Goal: Task Accomplishment & Management: Complete application form

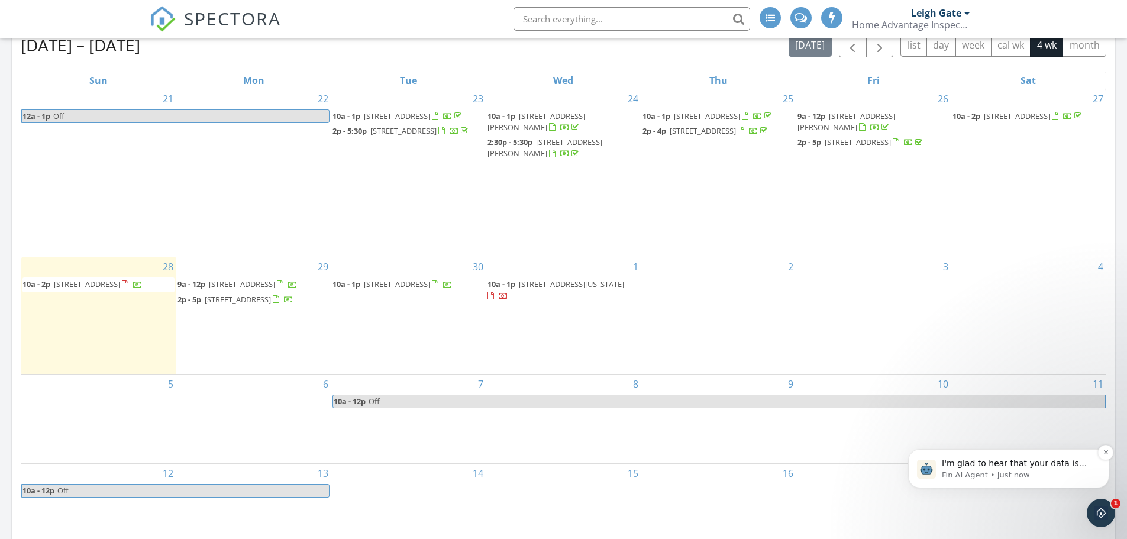
click at [986, 466] on span "I'm glad to hear that your data is now showing up correctly! If you have any ot…" at bounding box center [1018, 487] width 152 height 57
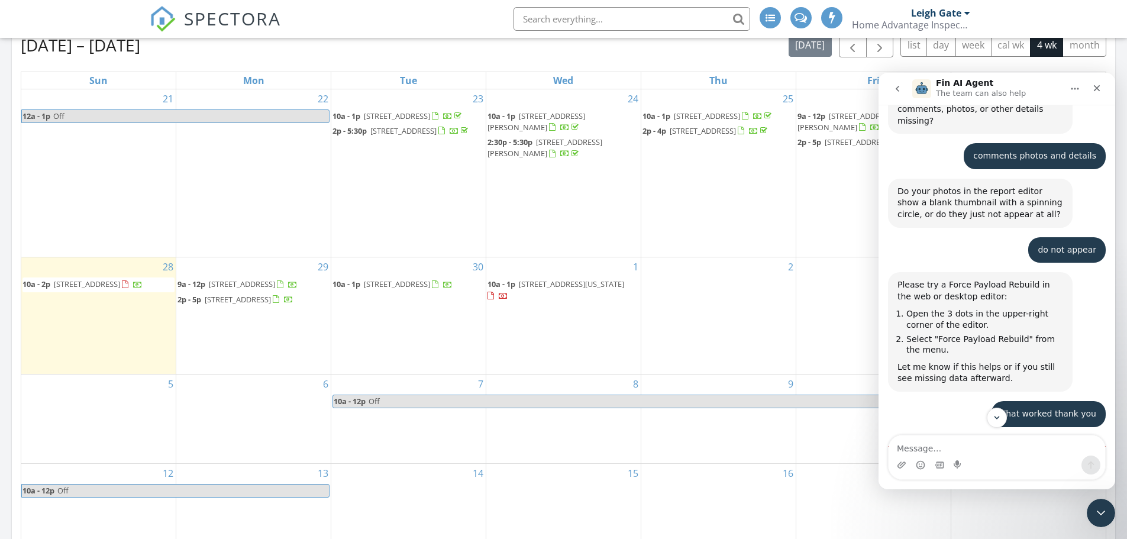
scroll to position [749, 0]
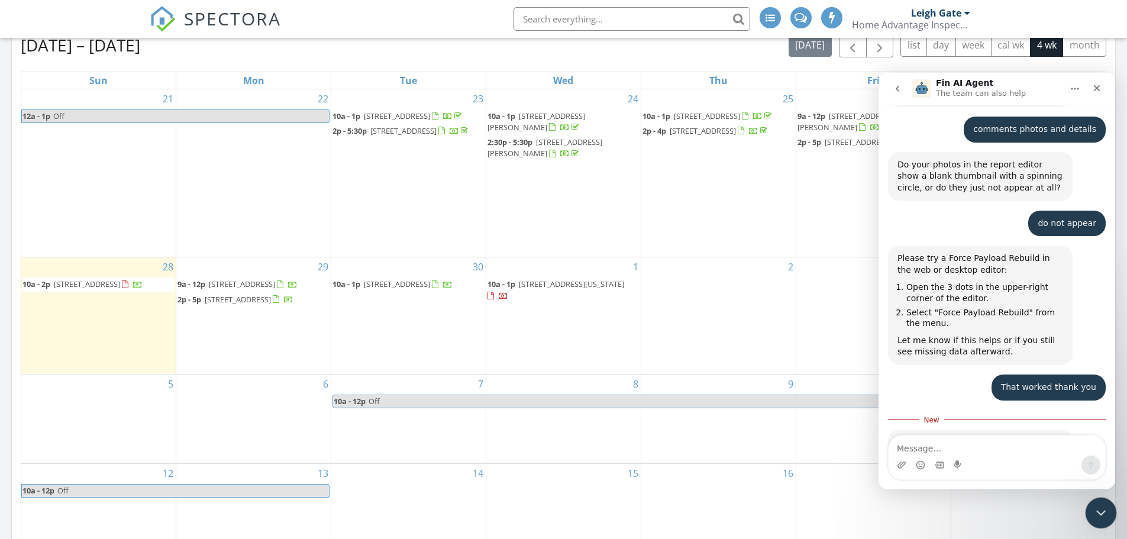
click at [1096, 514] on icon "Close Intercom Messenger" at bounding box center [1099, 511] width 14 height 14
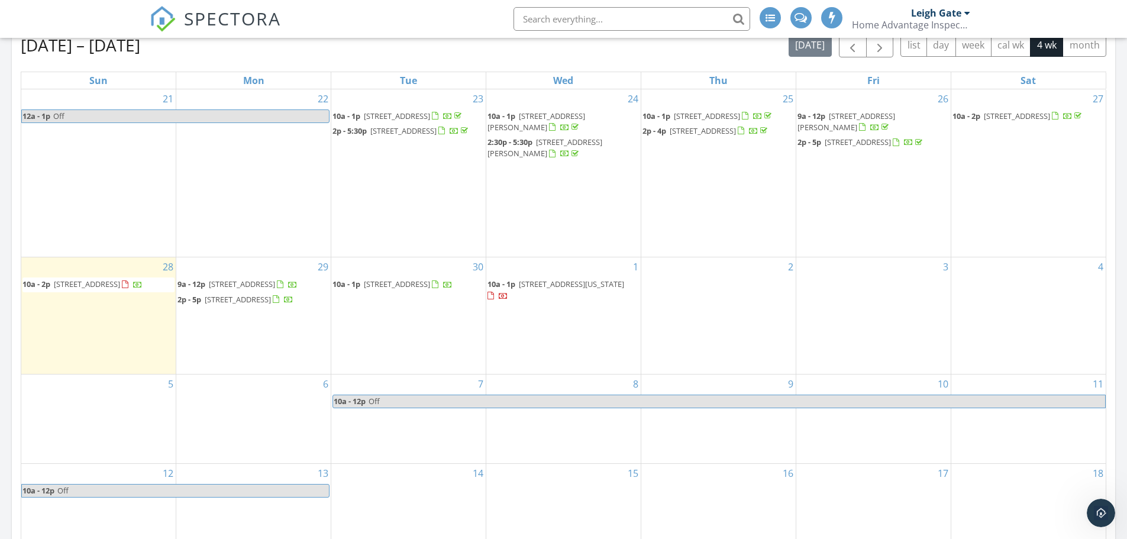
scroll to position [729, 0]
click at [686, 263] on div "2" at bounding box center [718, 315] width 154 height 117
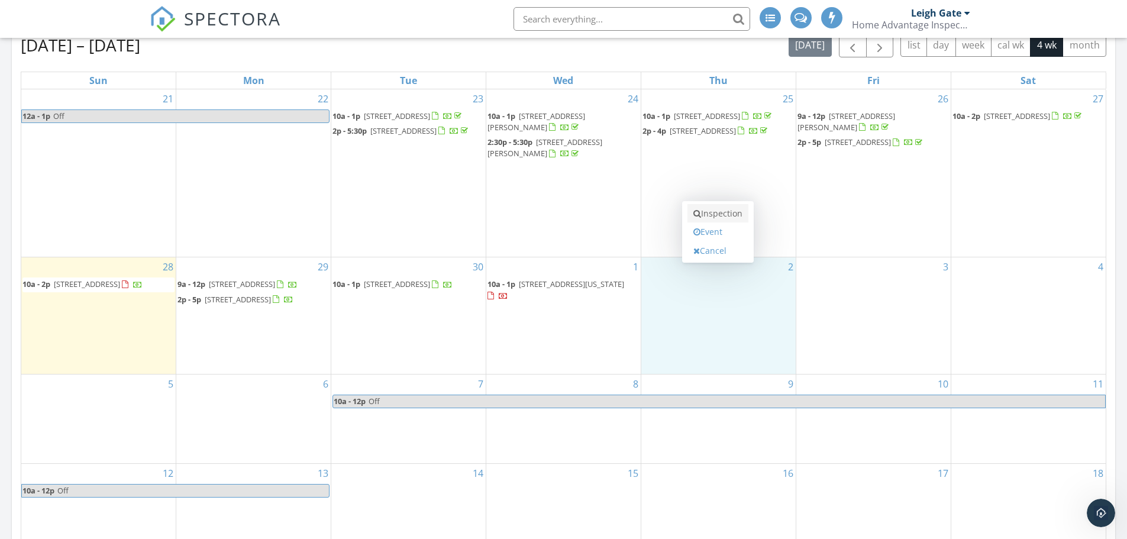
click at [712, 217] on link "Inspection" at bounding box center [718, 213] width 61 height 19
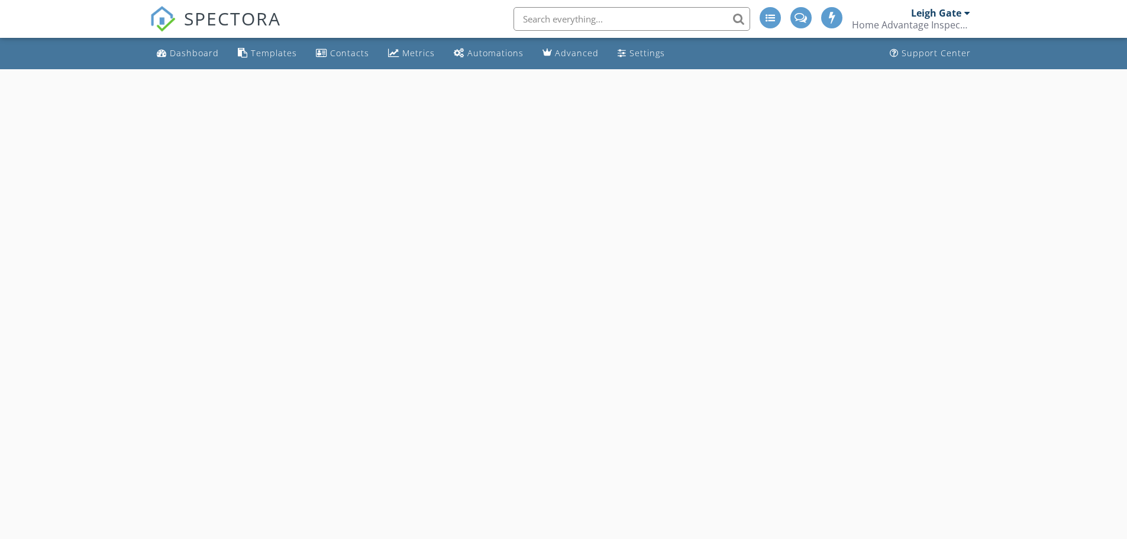
select select "9"
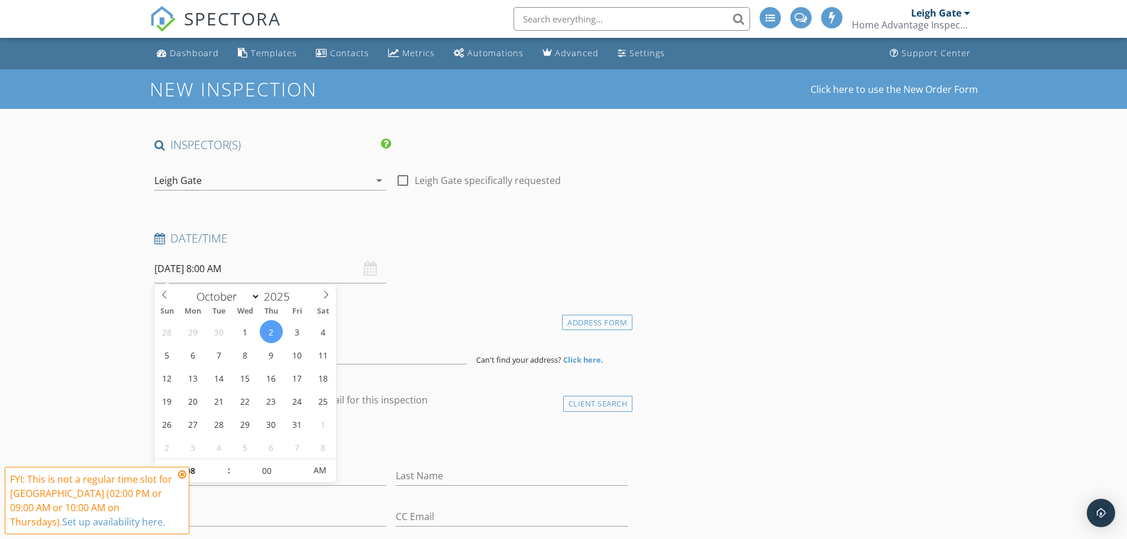
click at [221, 269] on input "10/02/2025 8:00 AM" at bounding box center [270, 268] width 232 height 29
type input "09"
type input "10/02/2025 9:00 AM"
click at [225, 464] on span at bounding box center [223, 465] width 8 height 12
click at [183, 473] on icon at bounding box center [182, 474] width 8 height 9
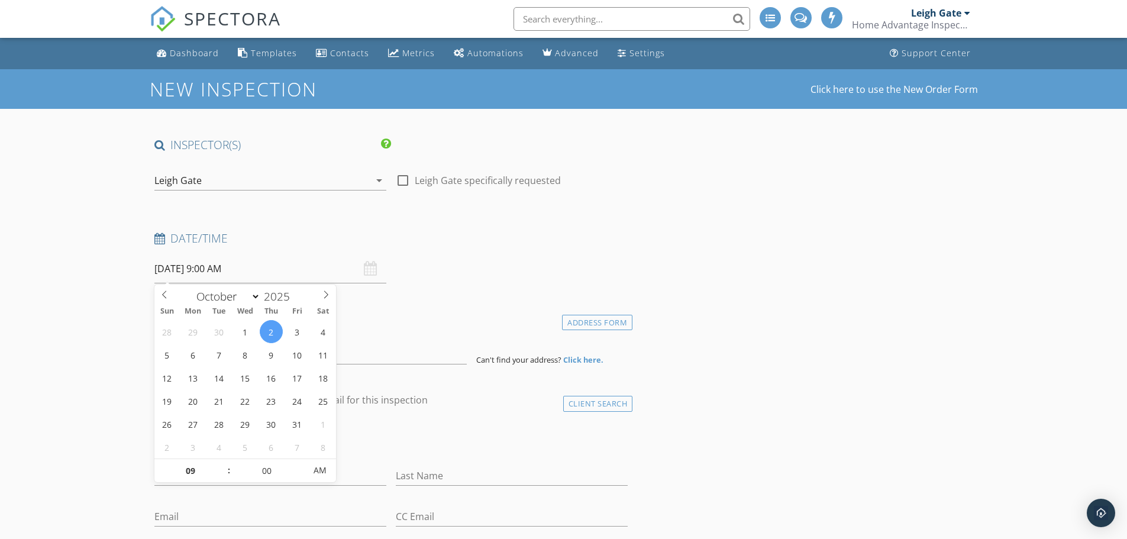
click at [177, 266] on input "10/02/2025 9:00 AM" at bounding box center [270, 268] width 232 height 29
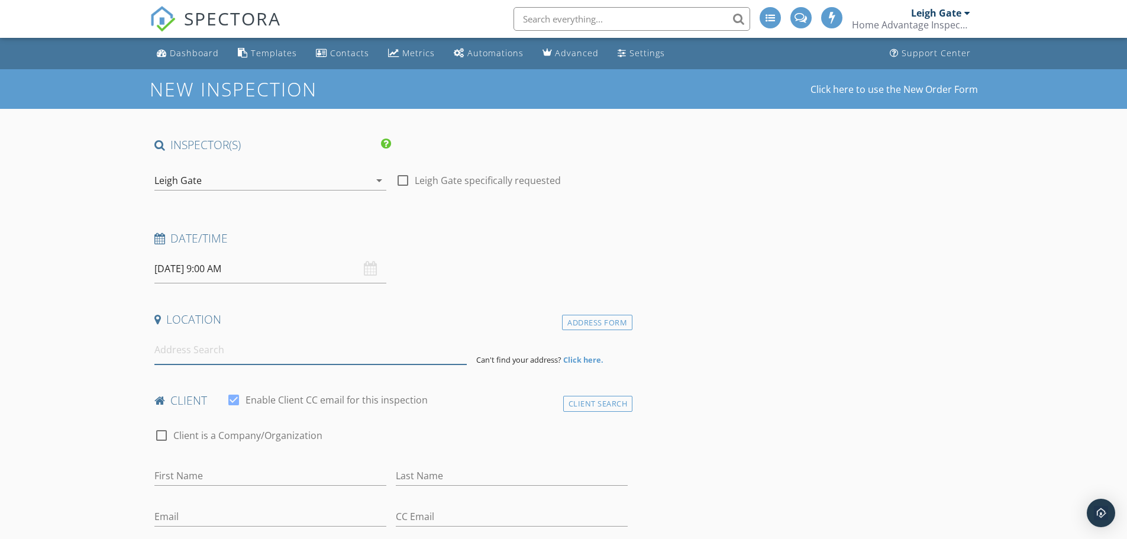
click at [216, 354] on input at bounding box center [310, 350] width 312 height 29
type input "31 Townline, Orangeville, ON, Canada"
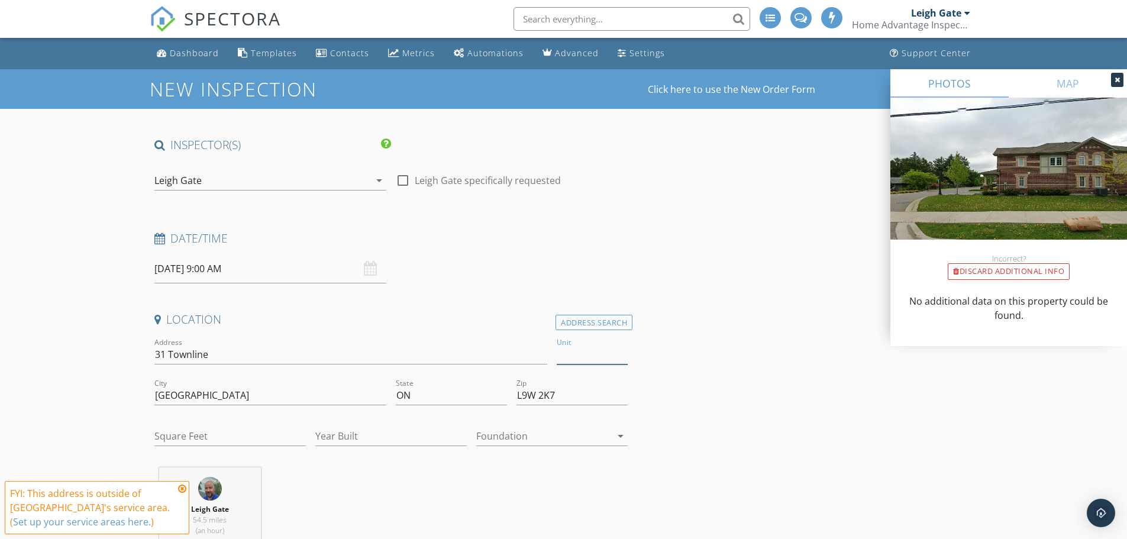
click at [582, 359] on input "Unit" at bounding box center [592, 355] width 71 height 20
type input "6"
click at [189, 436] on input "Square Feet" at bounding box center [229, 437] width 151 height 20
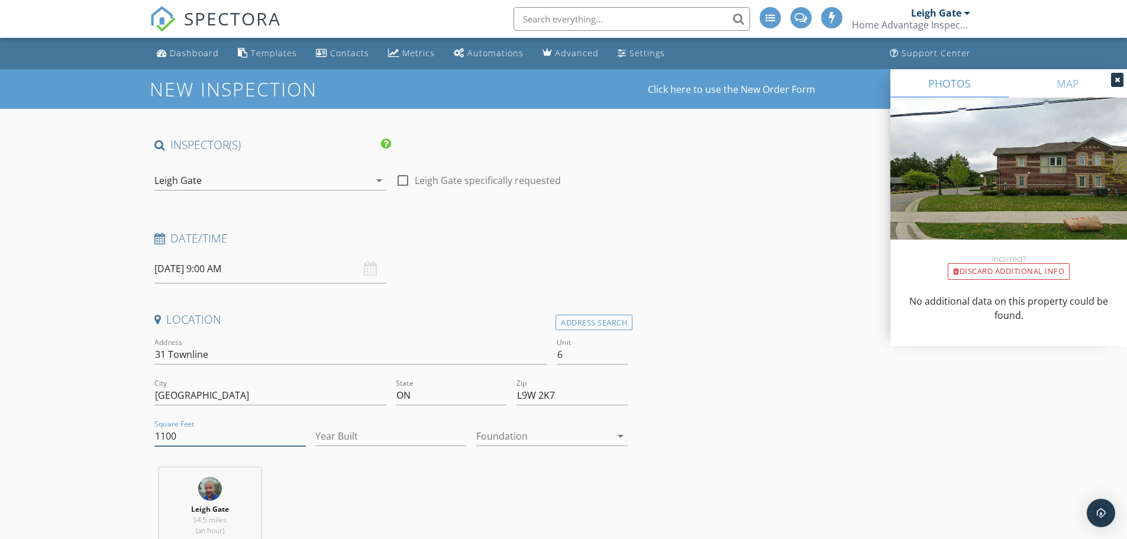
type input "1100"
click at [499, 442] on div at bounding box center [543, 436] width 135 height 19
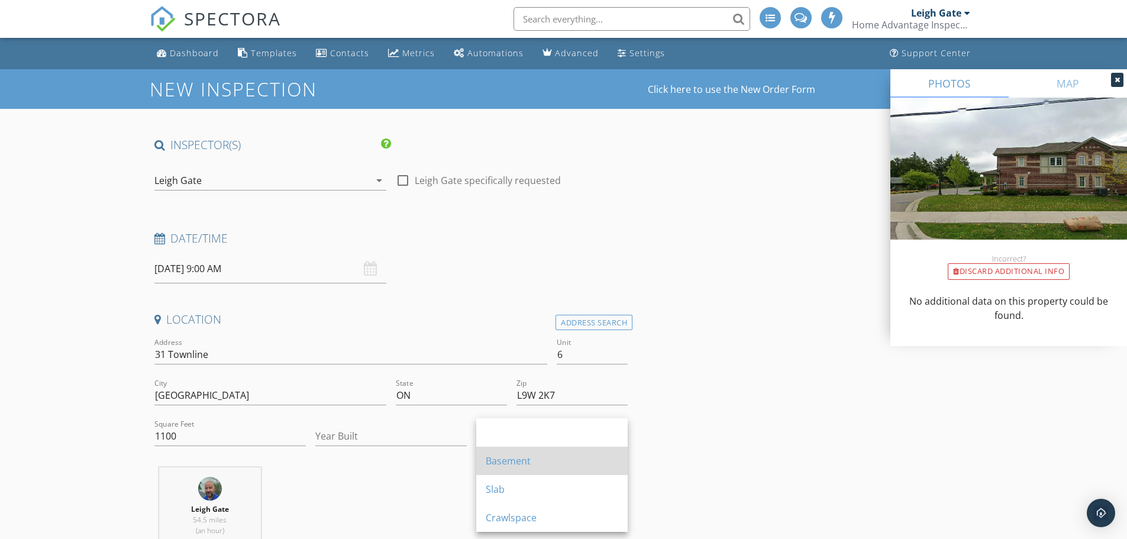
click at [500, 462] on div "Basement" at bounding box center [552, 461] width 133 height 14
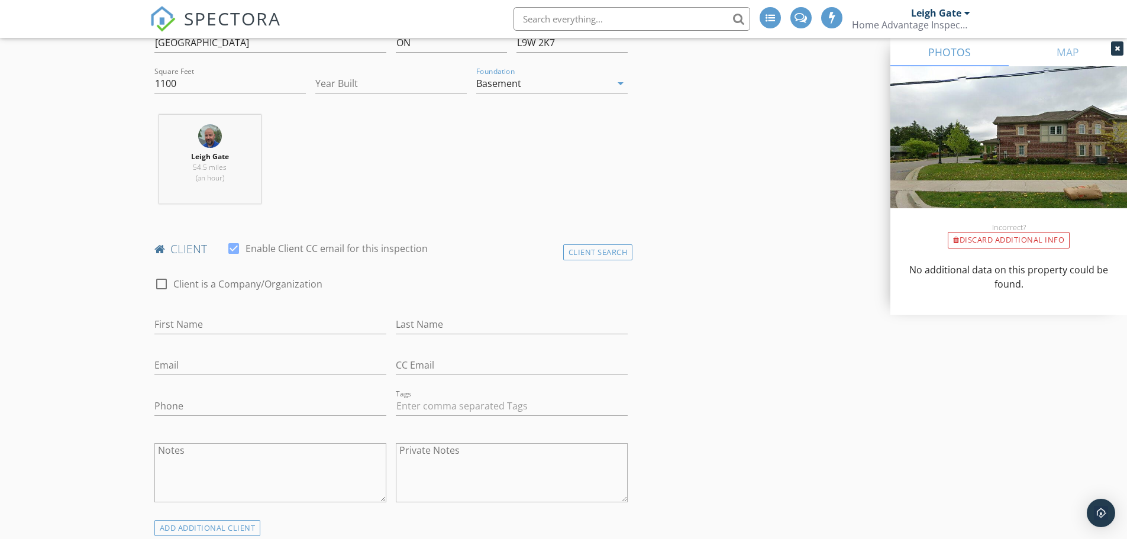
scroll to position [355, 0]
click at [176, 324] on input "First Name" at bounding box center [270, 322] width 232 height 20
type input "Frank"
type input "Naylor"
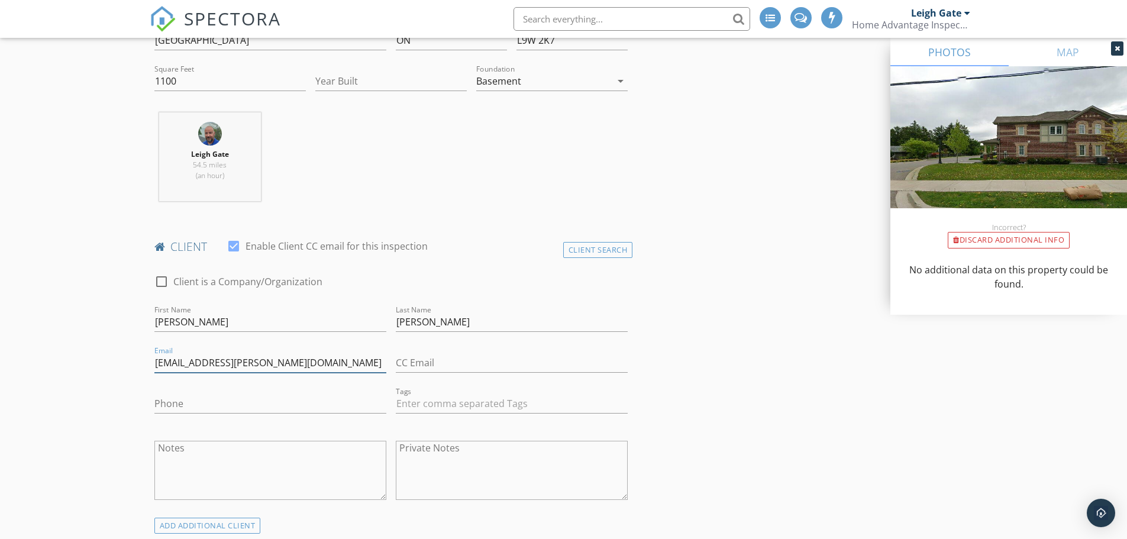
type input "fnaylor@rogers.com"
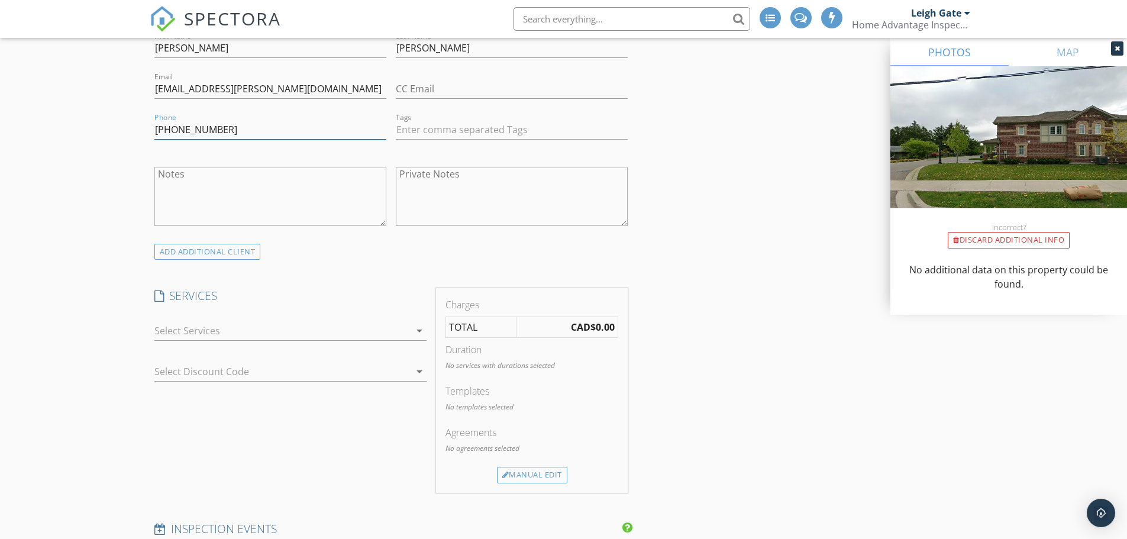
scroll to position [651, 0]
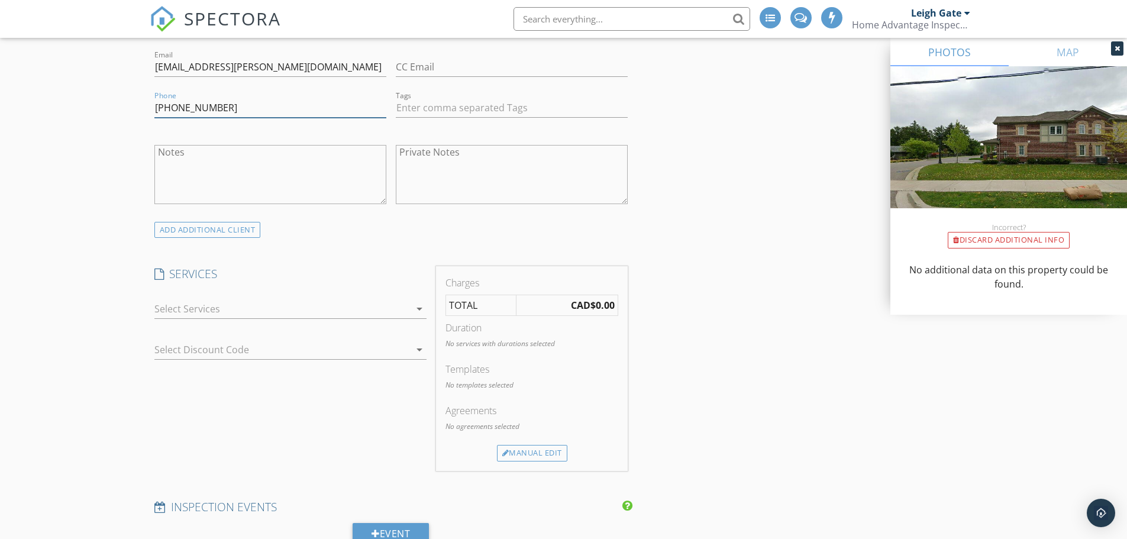
type input "705-606-6546"
click at [168, 310] on div at bounding box center [282, 308] width 256 height 19
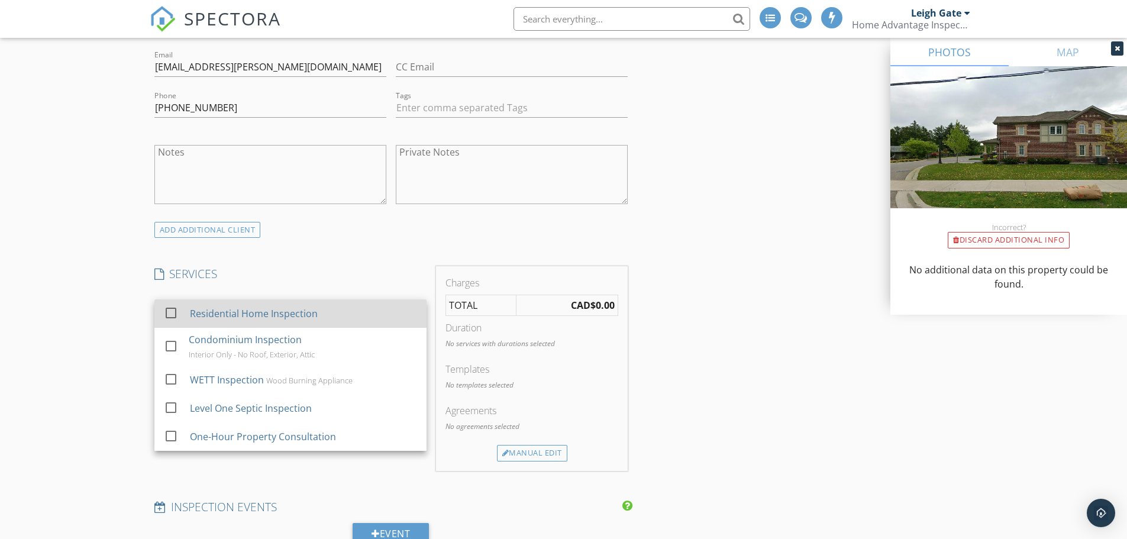
click at [211, 322] on div "Residential Home Inspection" at bounding box center [302, 314] width 227 height 24
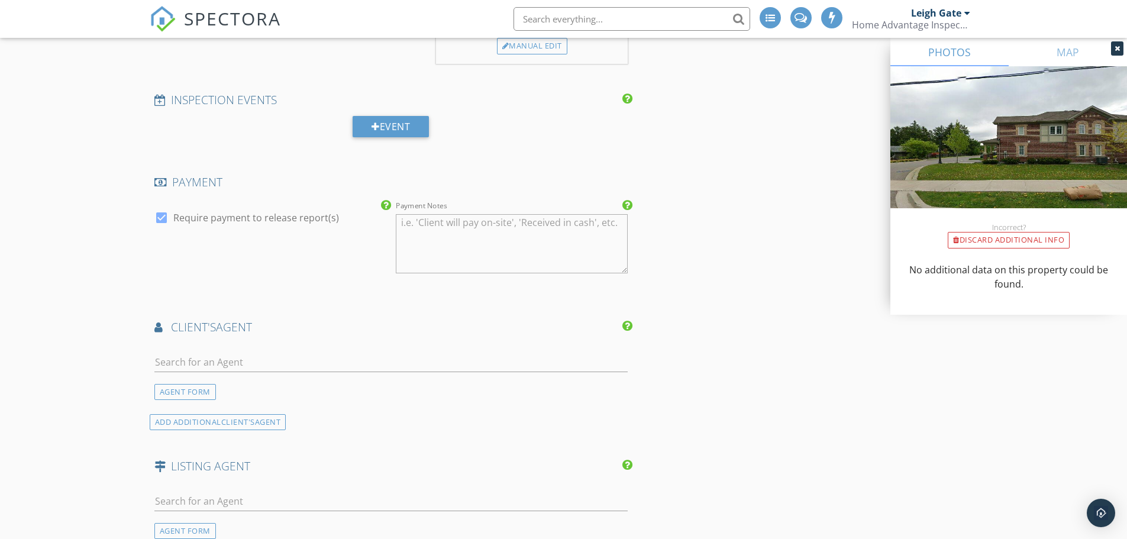
scroll to position [1124, 0]
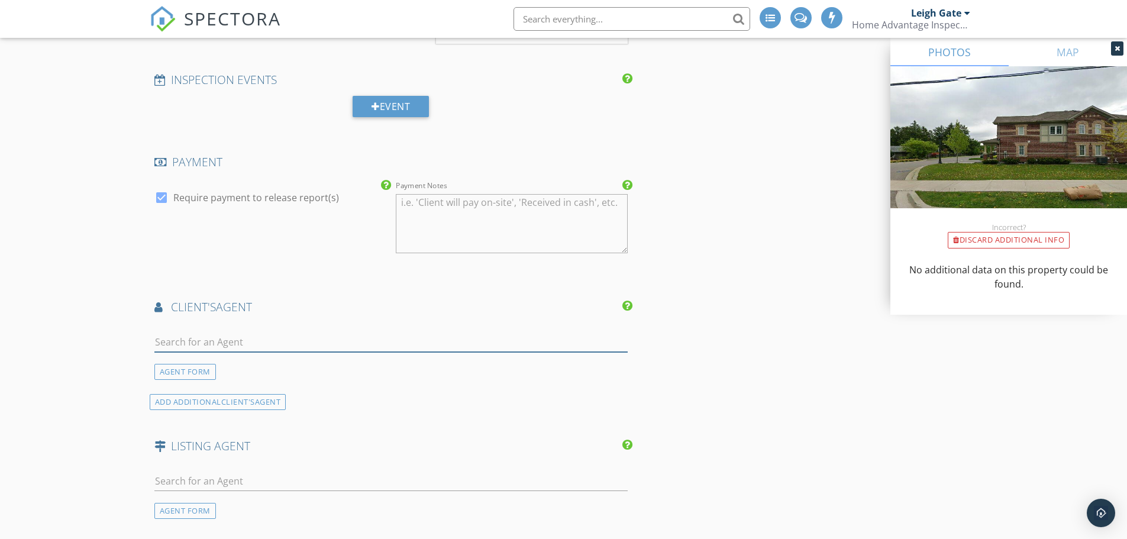
click at [202, 344] on input "text" at bounding box center [391, 343] width 474 height 20
click at [176, 373] on div "AGENT FORM" at bounding box center [185, 372] width 62 height 16
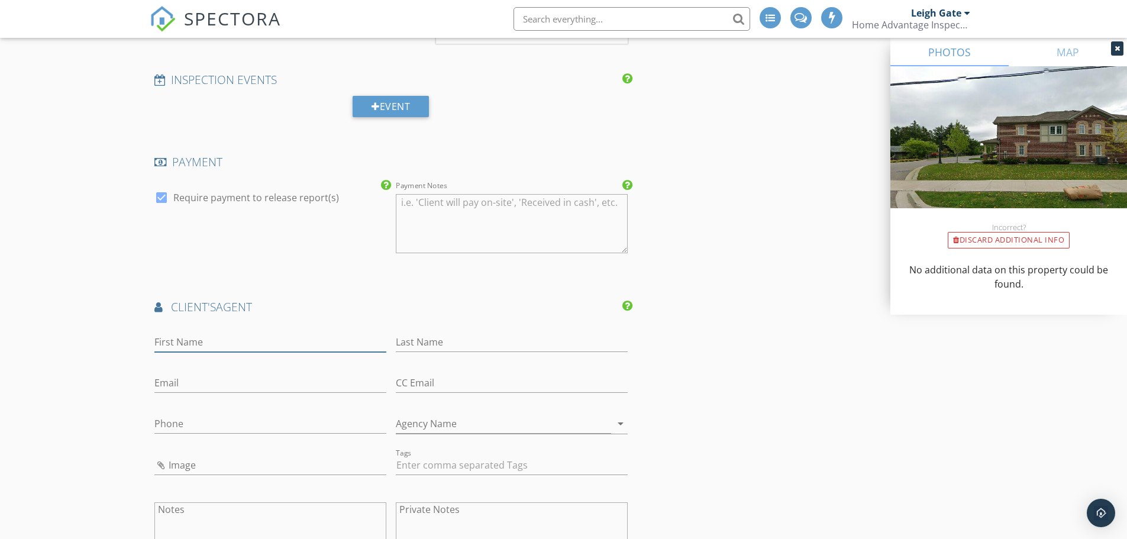
click at [201, 337] on input "First Name" at bounding box center [270, 343] width 232 height 20
type input "Terry"
type input "Elik"
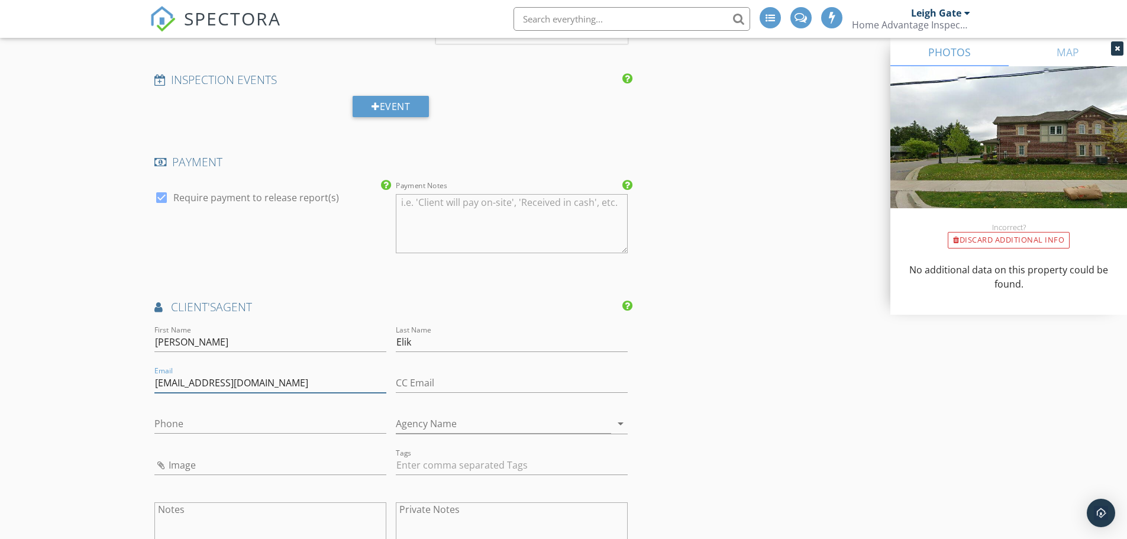
type input "terryelik32@gmail.com"
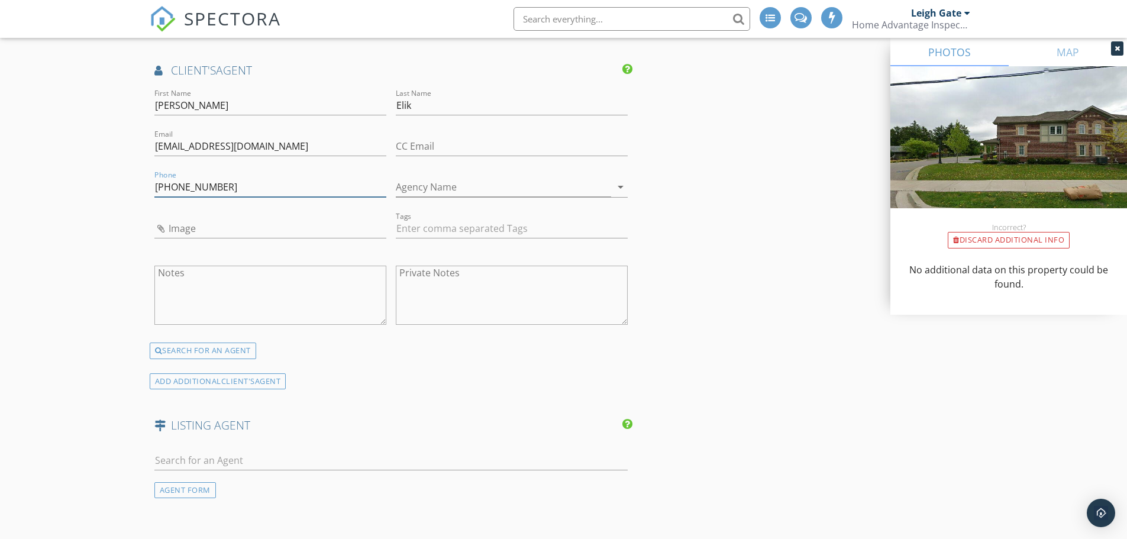
scroll to position [1538, 0]
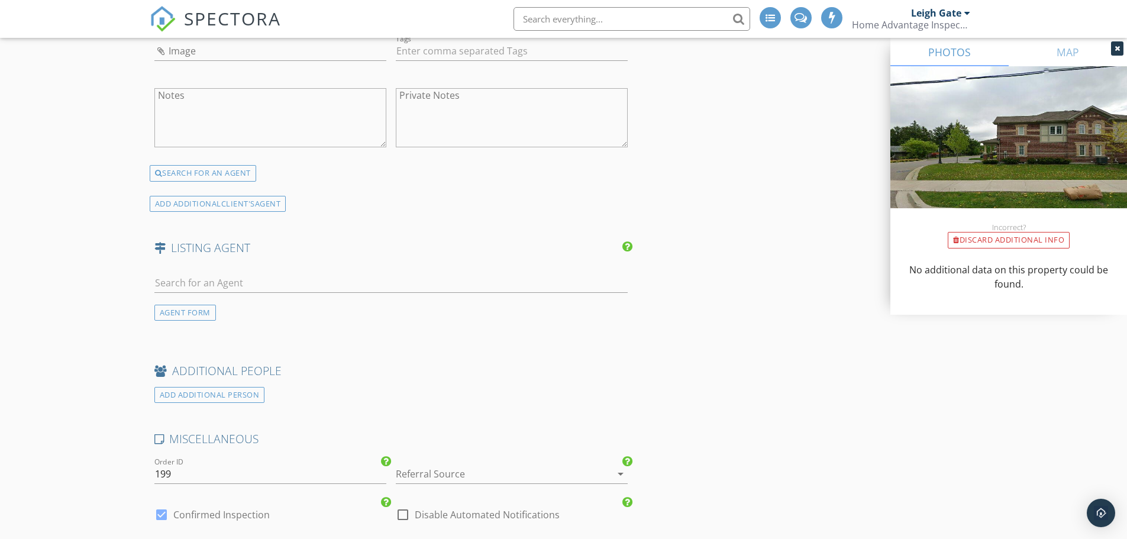
type input "416-554-3432"
click at [234, 280] on input "text" at bounding box center [391, 283] width 474 height 20
click at [201, 312] on div "AGENT FORM" at bounding box center [185, 313] width 62 height 16
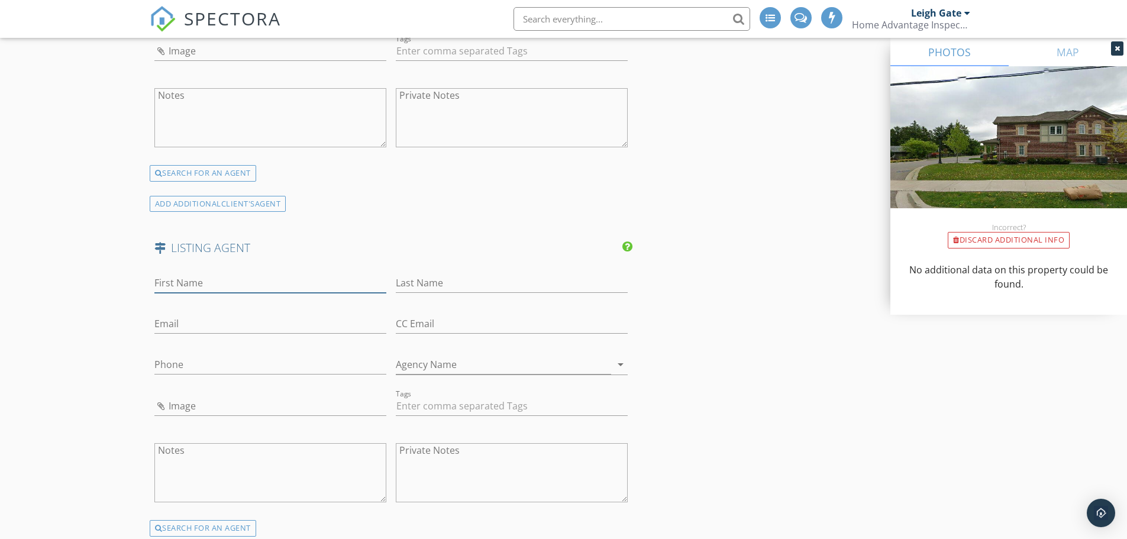
click at [205, 286] on input "First Name" at bounding box center [270, 283] width 232 height 20
type input "Ross"
type input "Hughes"
click at [220, 372] on input "Phone" at bounding box center [270, 368] width 232 height 20
type input "226-917-2786"
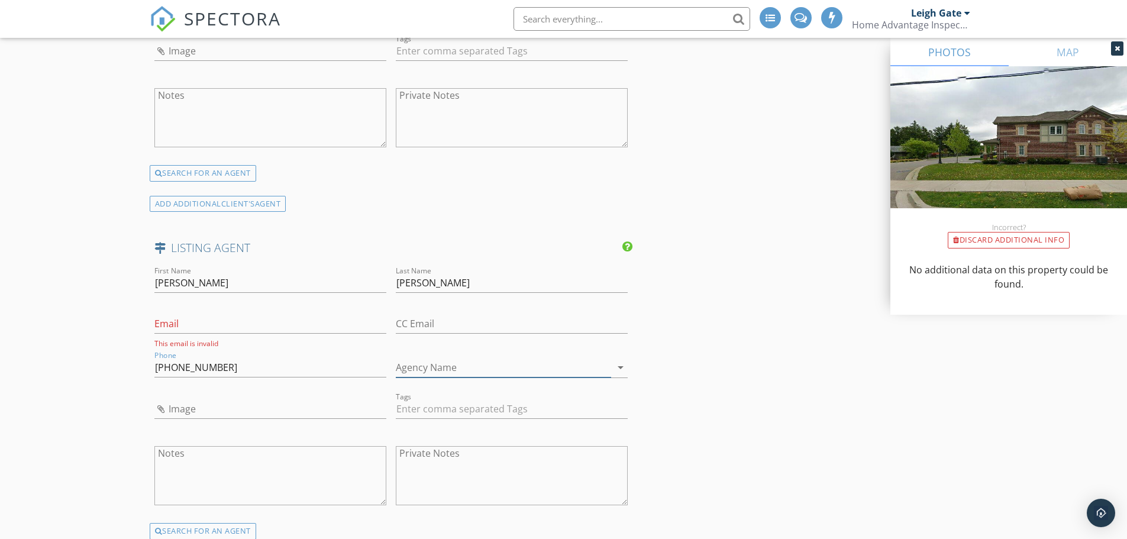
click at [451, 373] on input "Agency Name" at bounding box center [503, 368] width 215 height 20
type input "Royal LePage"
click at [168, 318] on input "Email" at bounding box center [270, 324] width 232 height 20
paste input "ross@rosshughes.ca"
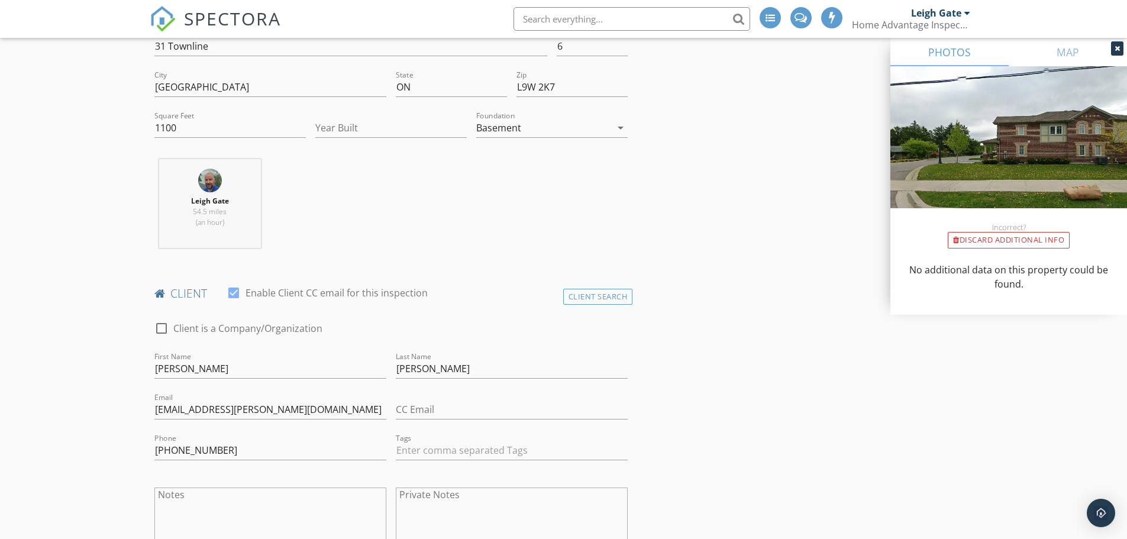
scroll to position [71, 0]
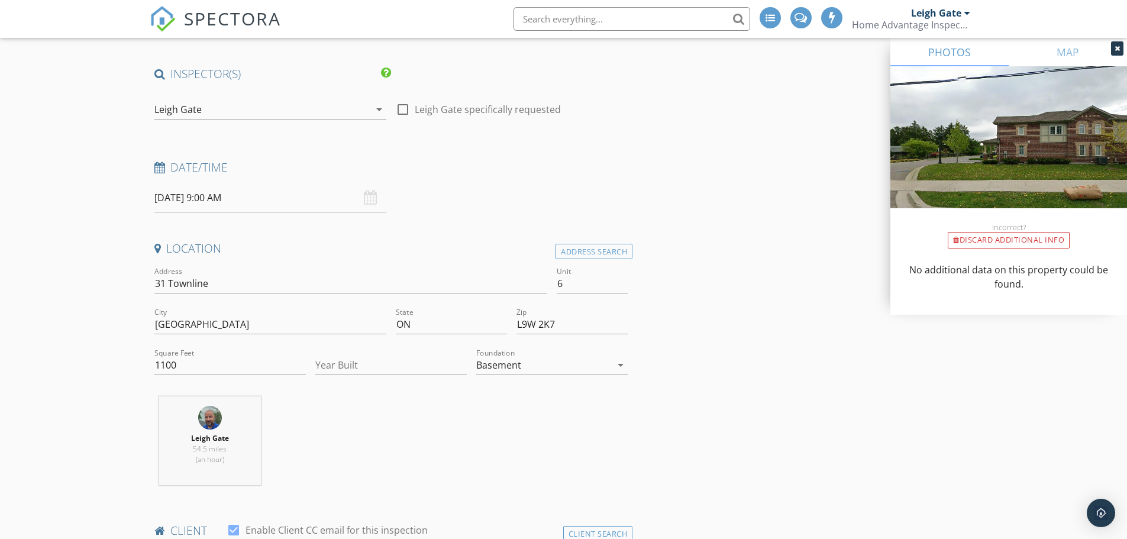
type input "ross@rosshughes.ca"
click at [199, 198] on input "10/02/2025 9:00 AM" at bounding box center [270, 197] width 232 height 29
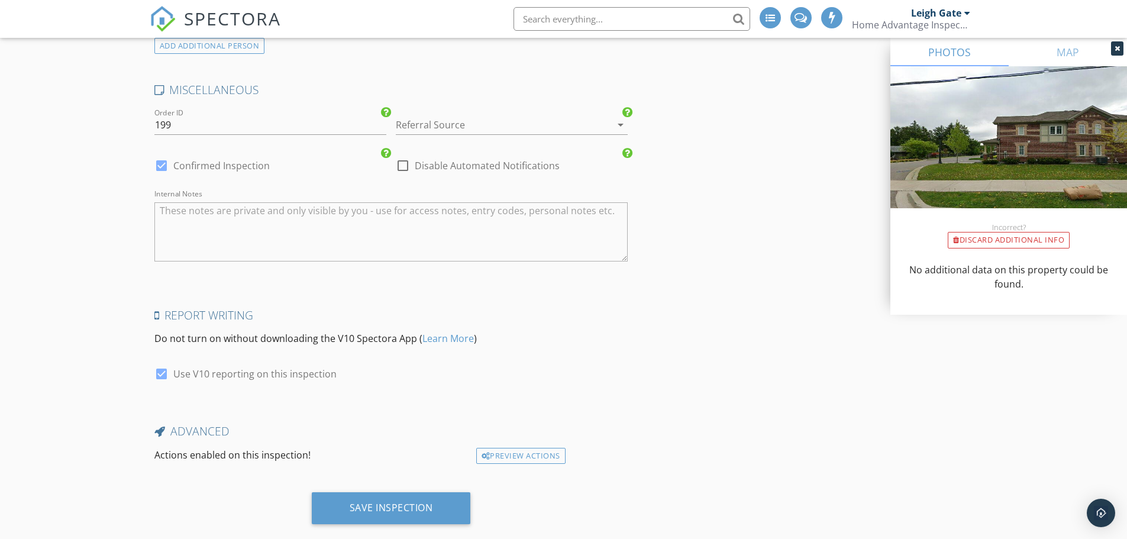
scroll to position [2142, 0]
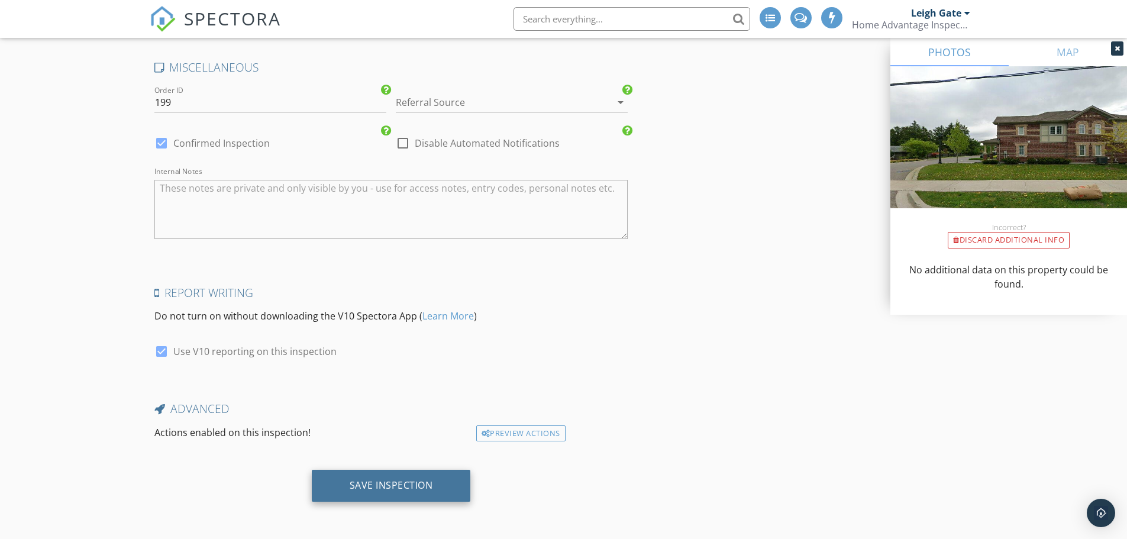
click at [373, 488] on div "Save Inspection" at bounding box center [391, 485] width 83 height 12
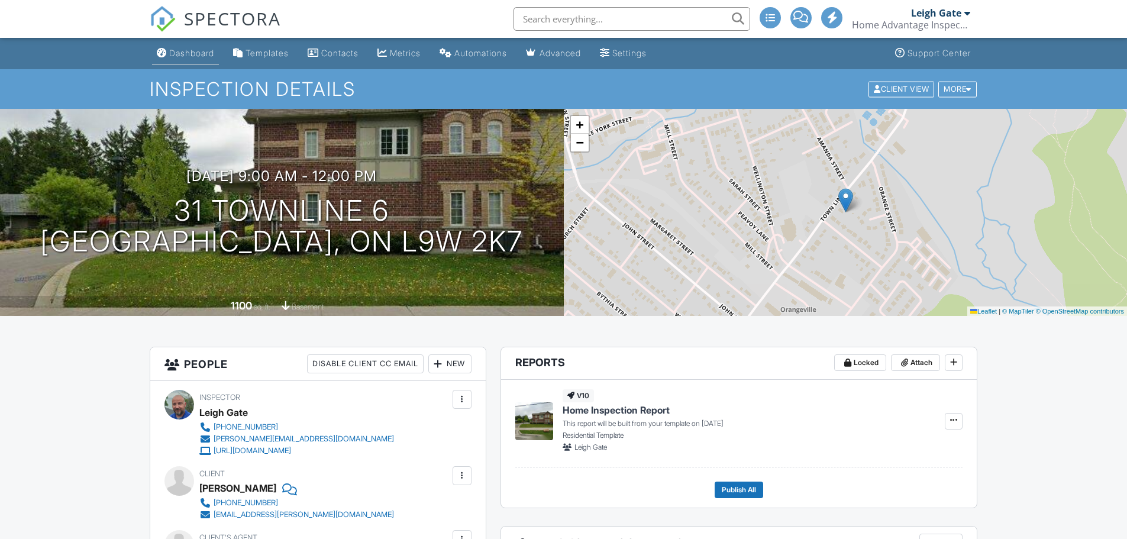
click at [210, 54] on div "Dashboard" at bounding box center [191, 53] width 45 height 10
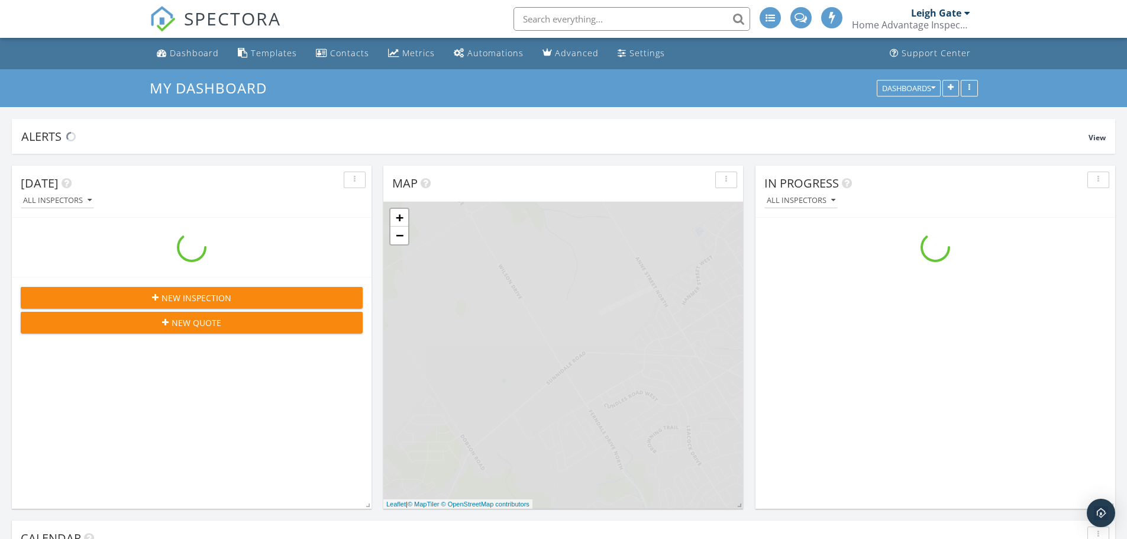
scroll to position [1095, 1146]
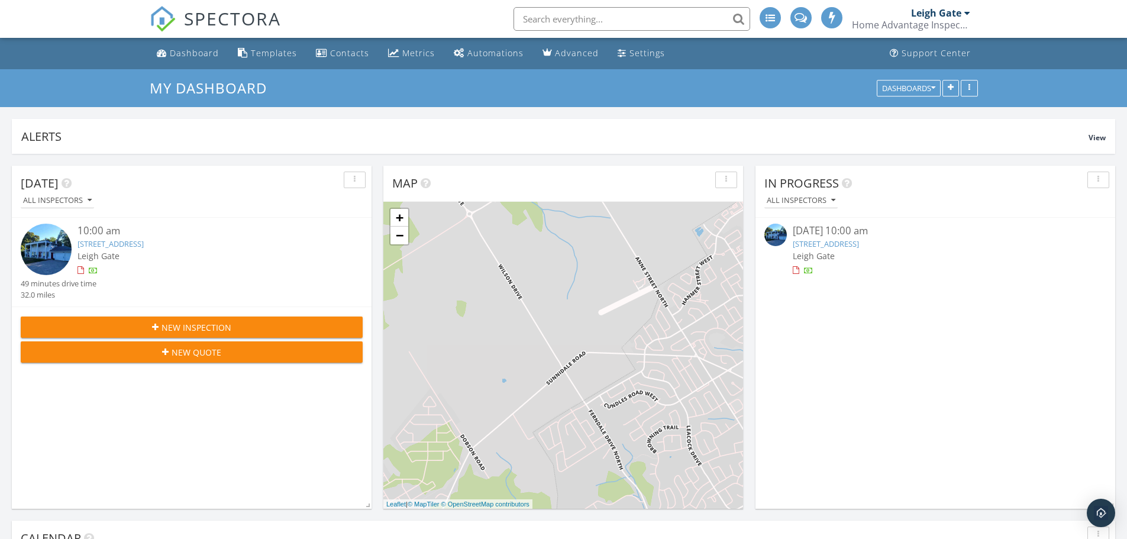
click at [859, 248] on link "2209 10th Side Rd, New Tecumseth, ON L0G 1W0" at bounding box center [826, 243] width 66 height 11
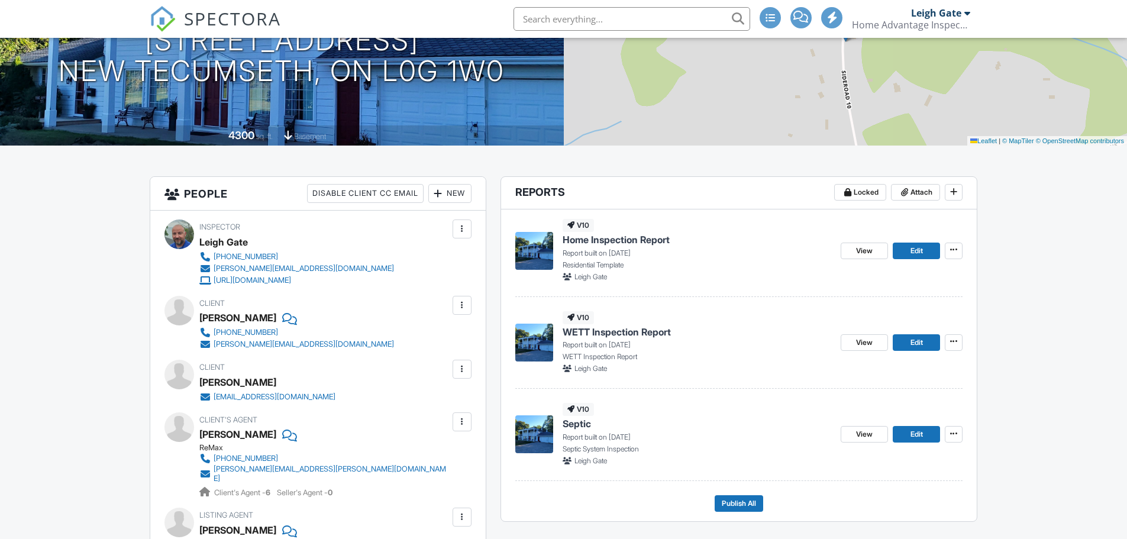
scroll to position [178, 0]
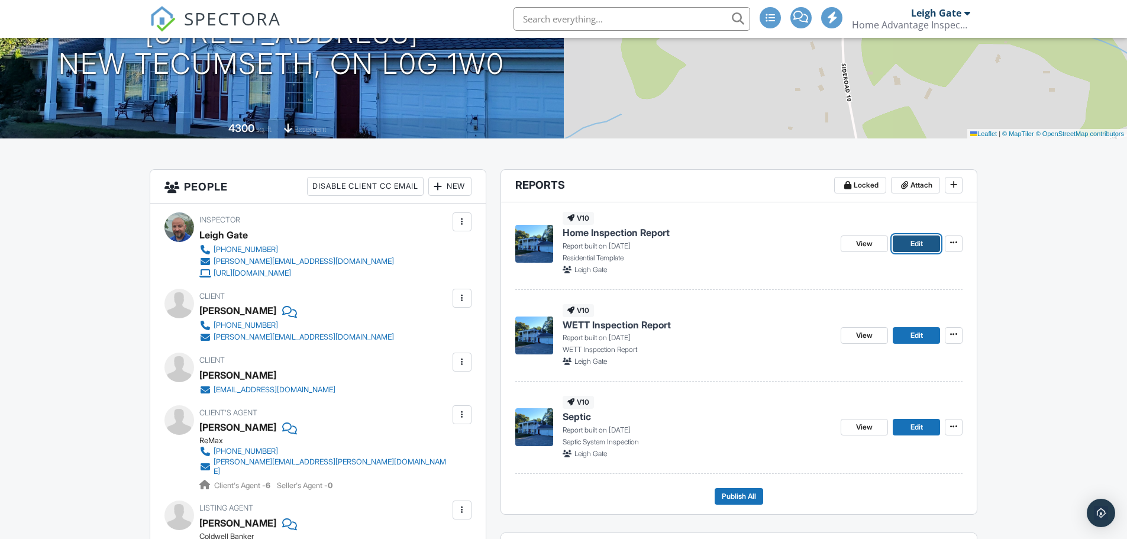
click at [919, 241] on span "Edit" at bounding box center [917, 244] width 12 height 12
click at [915, 427] on span "Edit" at bounding box center [917, 427] width 12 height 12
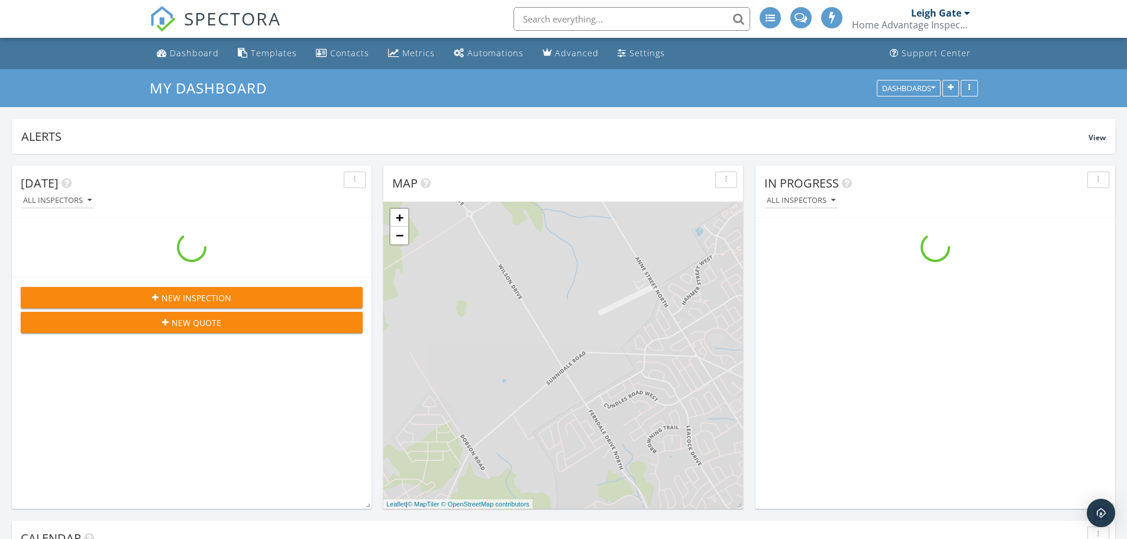
scroll to position [1095, 1146]
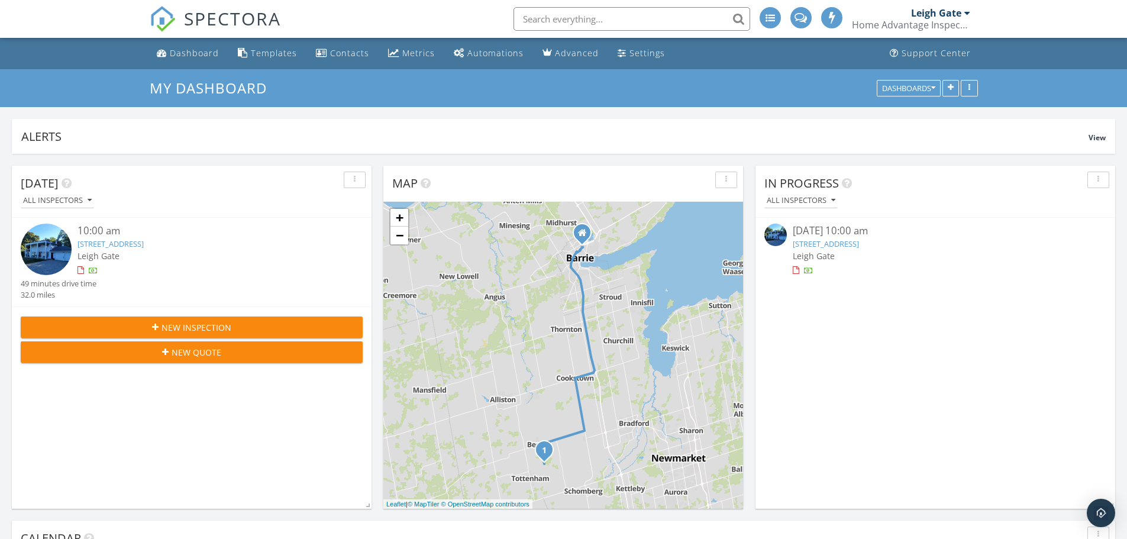
click at [944, 20] on div "Home Advantage Inspections" at bounding box center [911, 25] width 118 height 12
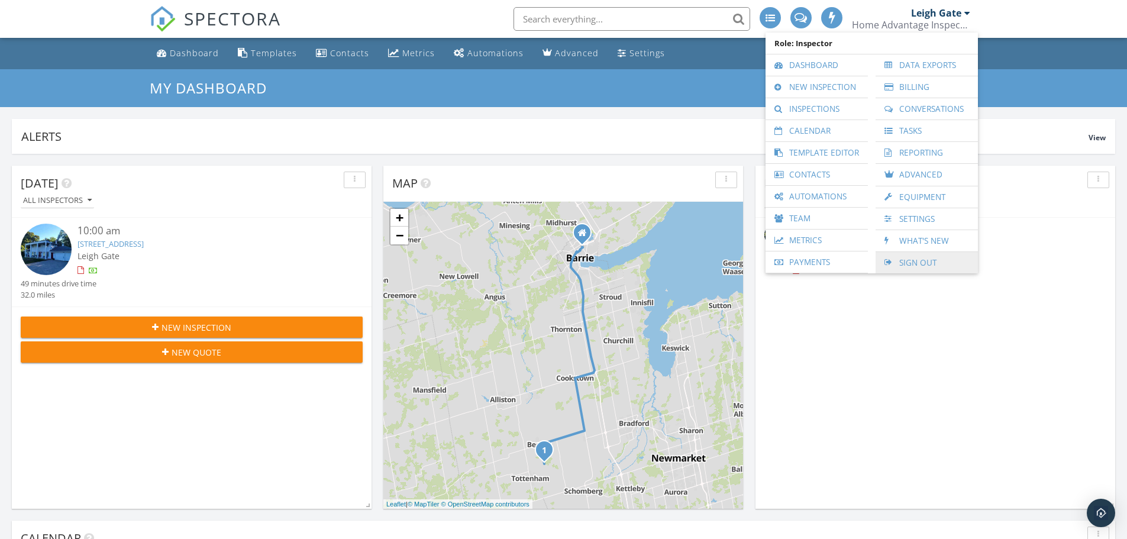
click at [925, 263] on link "Sign Out" at bounding box center [927, 262] width 91 height 21
